Goal: Find specific page/section: Find specific page/section

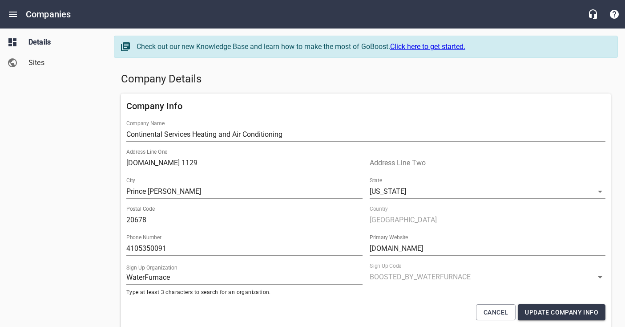
select select "[US_STATE]"
select select "5"
click at [13, 8] on button "Open drawer" at bounding box center [12, 14] width 21 height 21
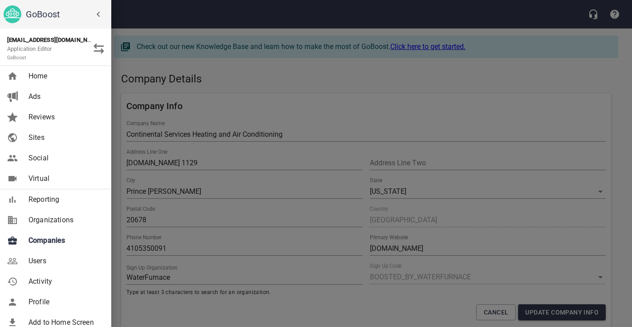
click at [69, 243] on span "Companies" at bounding box center [64, 240] width 72 height 11
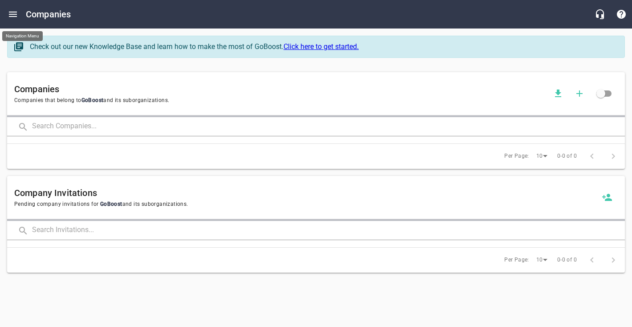
click at [15, 17] on icon "Open drawer" at bounding box center [13, 14] width 11 height 11
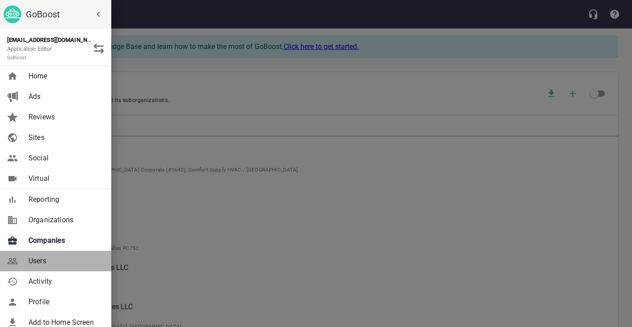
click at [46, 258] on span "Users" at bounding box center [64, 260] width 72 height 11
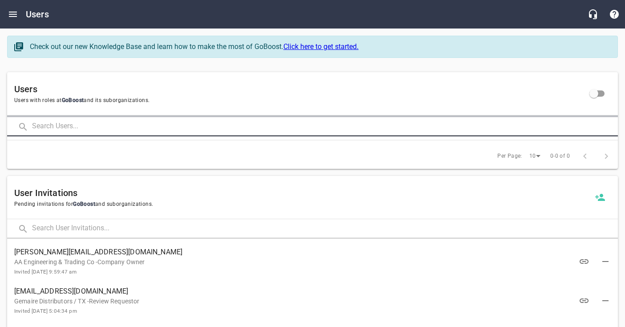
click at [107, 133] on input "text" at bounding box center [325, 126] width 586 height 19
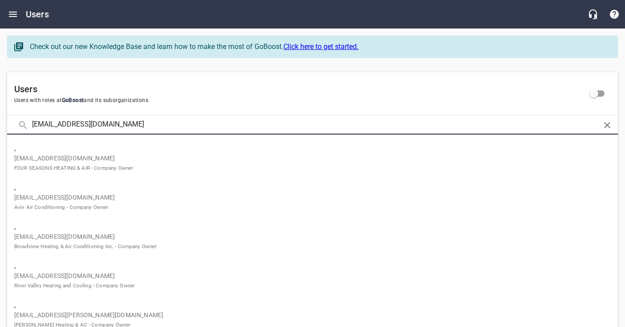
click button at bounding box center [0, 0] width 0 height 0
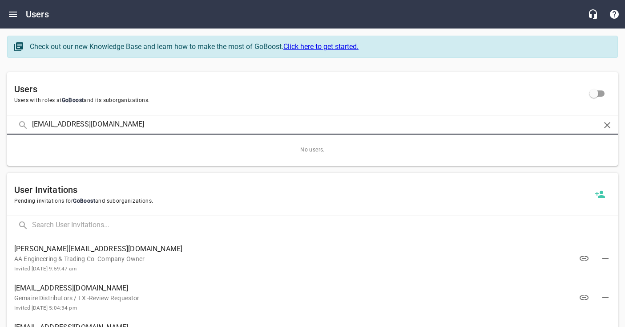
click at [45, 122] on input "[EMAIL_ADDRESS][DOMAIN_NAME]" at bounding box center [312, 124] width 561 height 19
click at [125, 127] on input "[EMAIL_ADDRESS][DOMAIN_NAME]" at bounding box center [312, 124] width 561 height 19
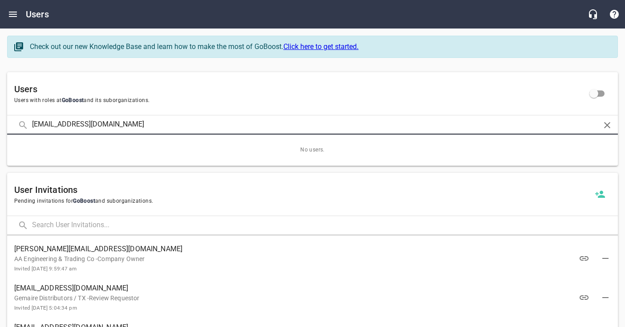
click at [125, 127] on input "[EMAIL_ADDRESS][DOMAIN_NAME]" at bounding box center [312, 124] width 561 height 19
click button at bounding box center [0, 0] width 0 height 0
click at [76, 121] on input "revere mechanical" at bounding box center [312, 124] width 561 height 19
type input "revere"
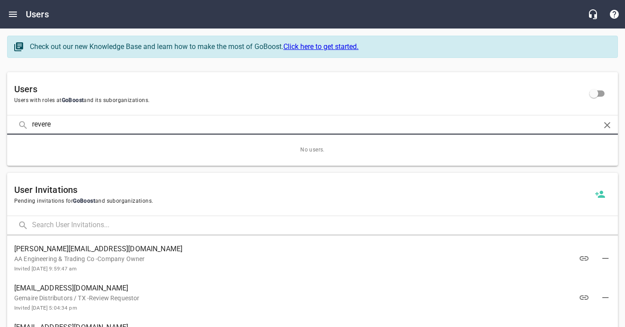
click button at bounding box center [0, 0] width 0 height 0
click at [41, 121] on input "revere" at bounding box center [312, 124] width 561 height 19
click at [69, 128] on input "text" at bounding box center [325, 124] width 586 height 19
type input "revere"
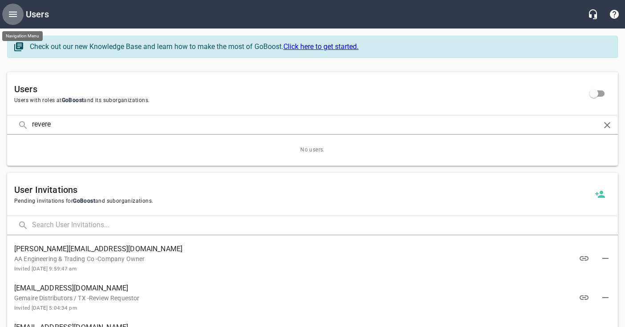
click at [18, 14] on icon "Open drawer" at bounding box center [13, 14] width 11 height 11
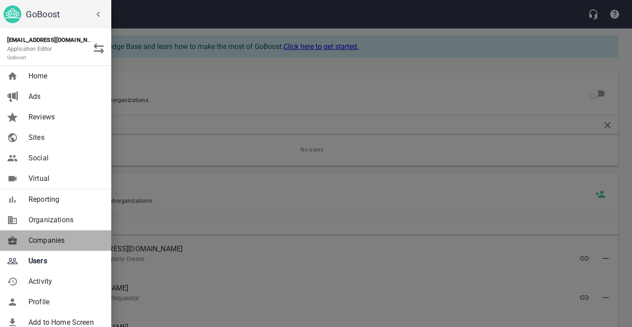
click at [63, 243] on span "Companies" at bounding box center [64, 240] width 72 height 11
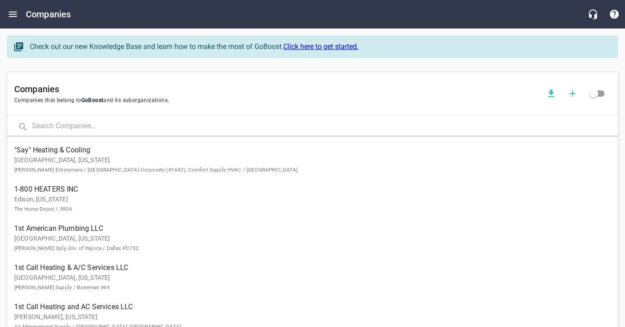
click at [91, 126] on input "text" at bounding box center [325, 126] width 586 height 19
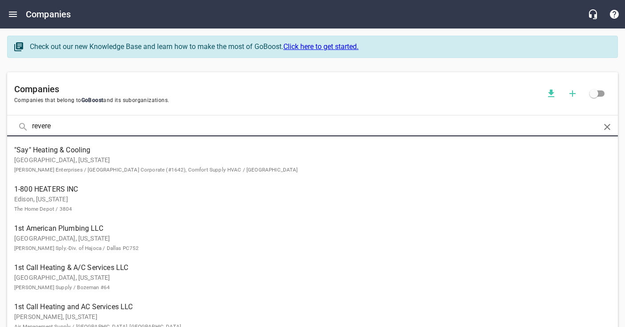
type input "revere"
click button at bounding box center [0, 0] width 0 height 0
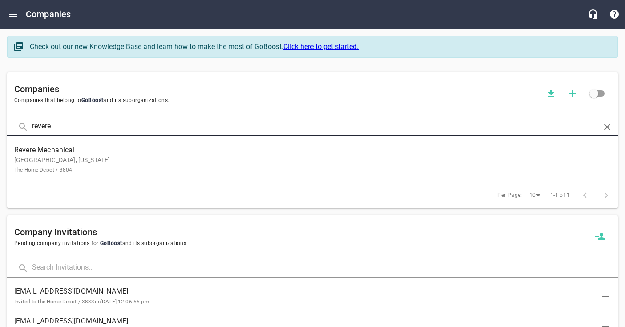
click at [109, 156] on p "[GEOGRAPHIC_DATA], [US_STATE] The Home Depot / 3804" at bounding box center [305, 164] width 582 height 19
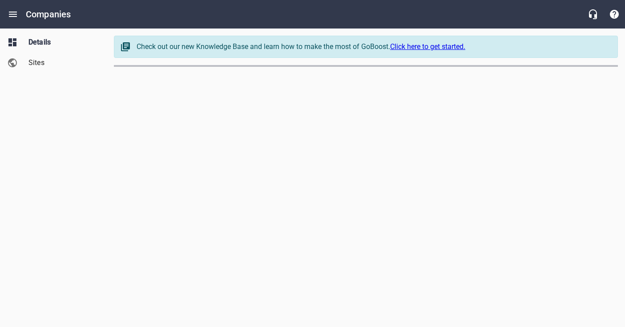
select select "[US_STATE]"
select select "63"
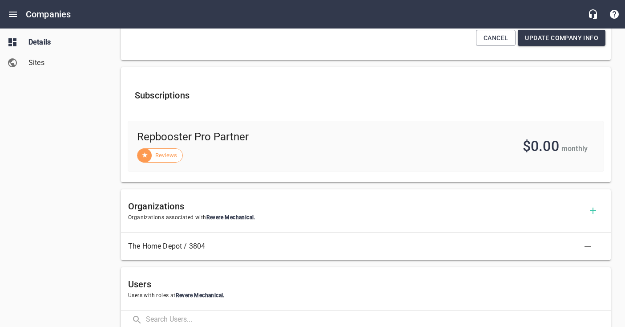
scroll to position [355, 0]
